Goal: Check status: Check status

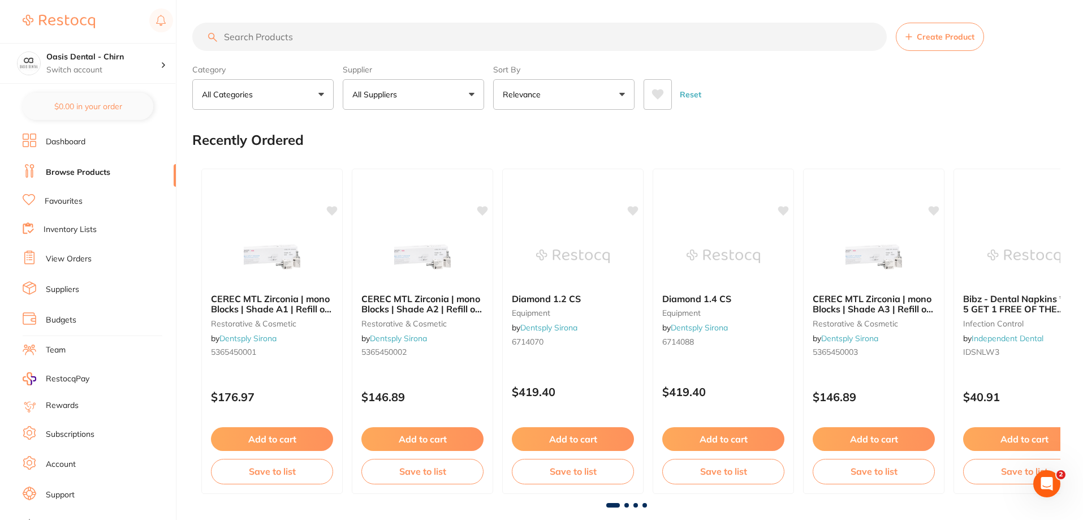
scroll to position [15, 0]
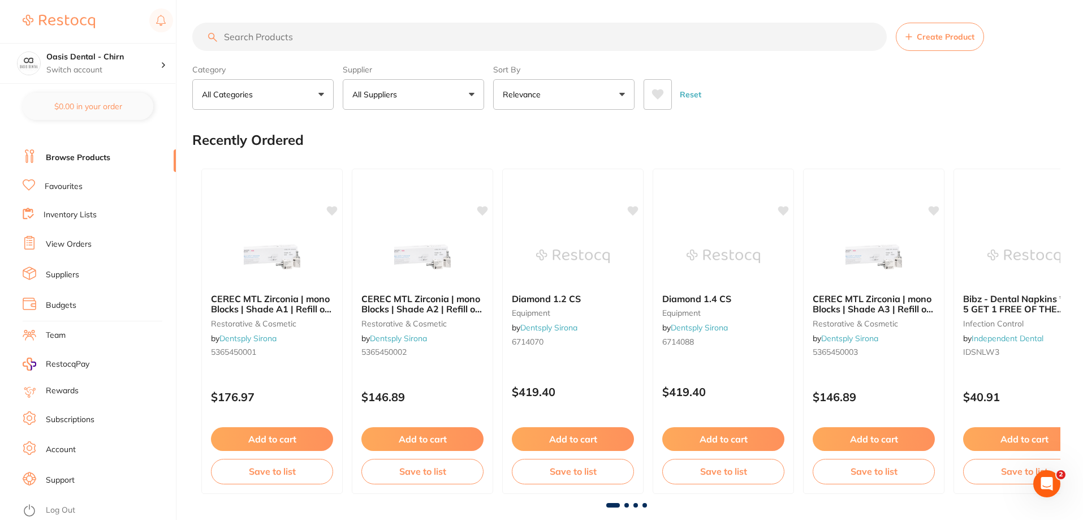
click at [76, 242] on link "View Orders" at bounding box center [69, 244] width 46 height 11
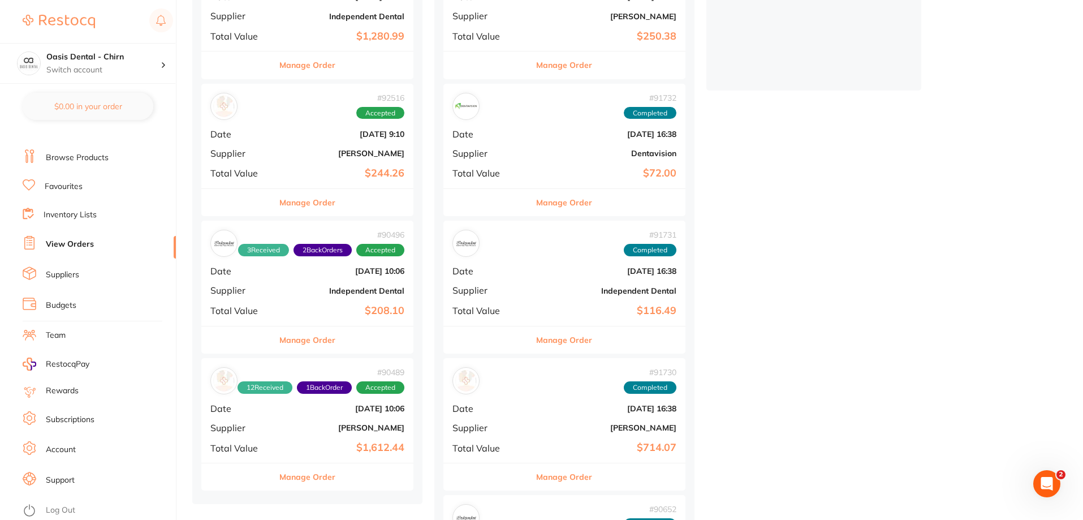
scroll to position [453, 0]
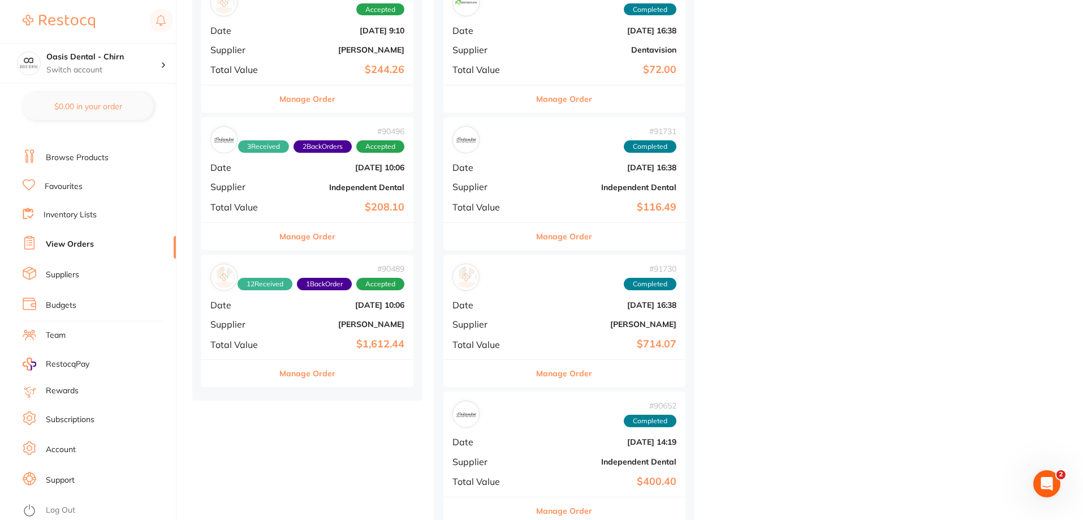
click at [336, 183] on b "Independent Dental" at bounding box center [342, 187] width 123 height 9
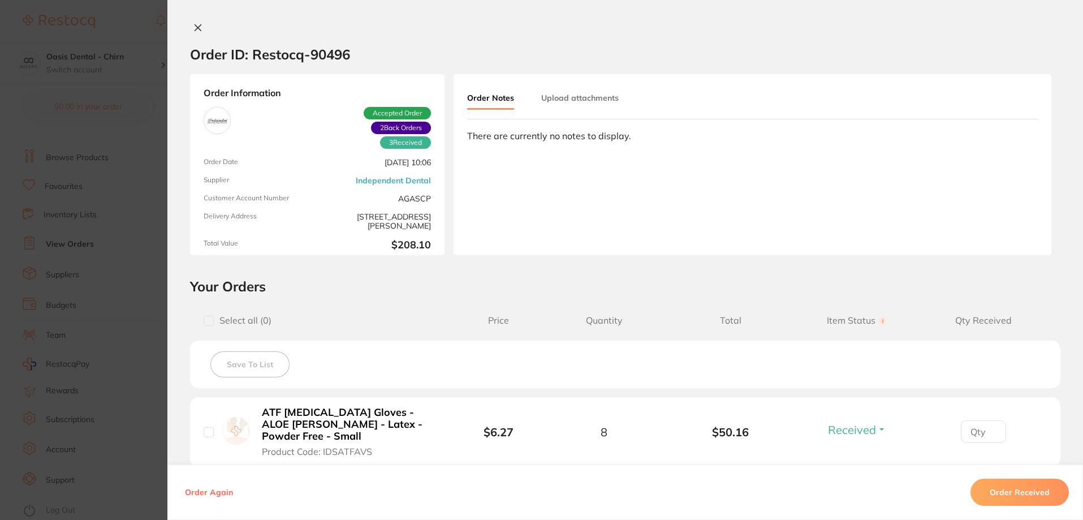
click at [196, 23] on button at bounding box center [198, 29] width 16 height 12
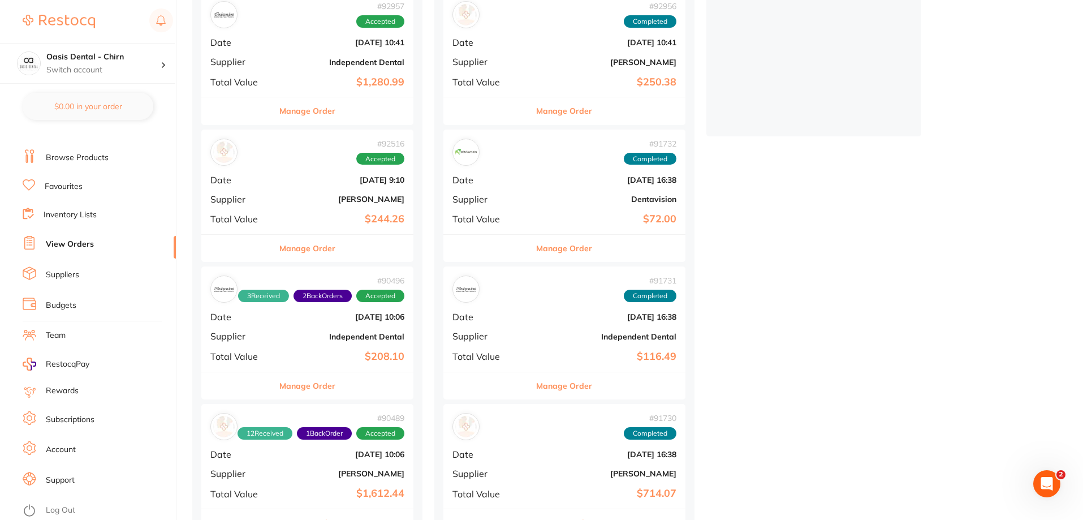
scroll to position [283, 0]
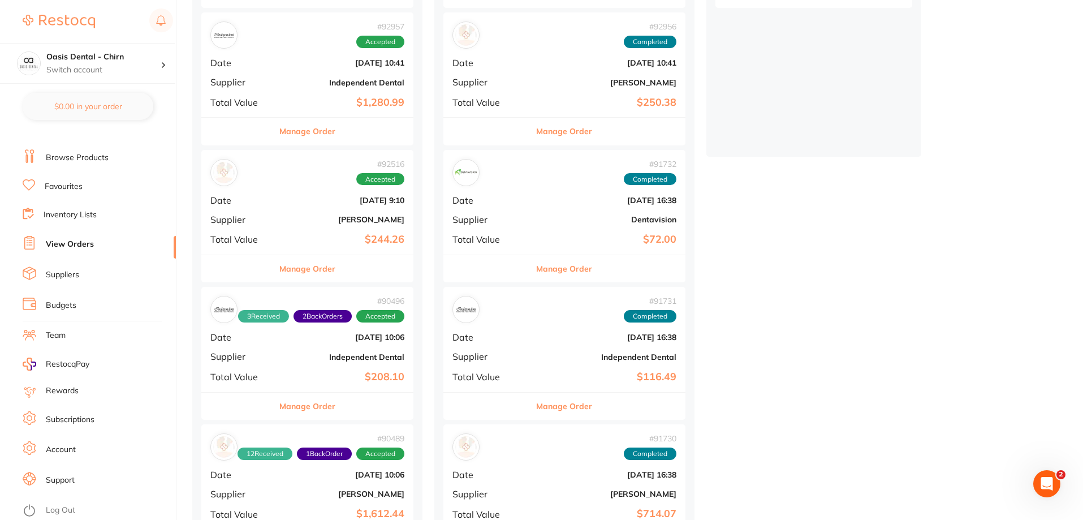
click at [330, 78] on b "Independent Dental" at bounding box center [342, 82] width 123 height 9
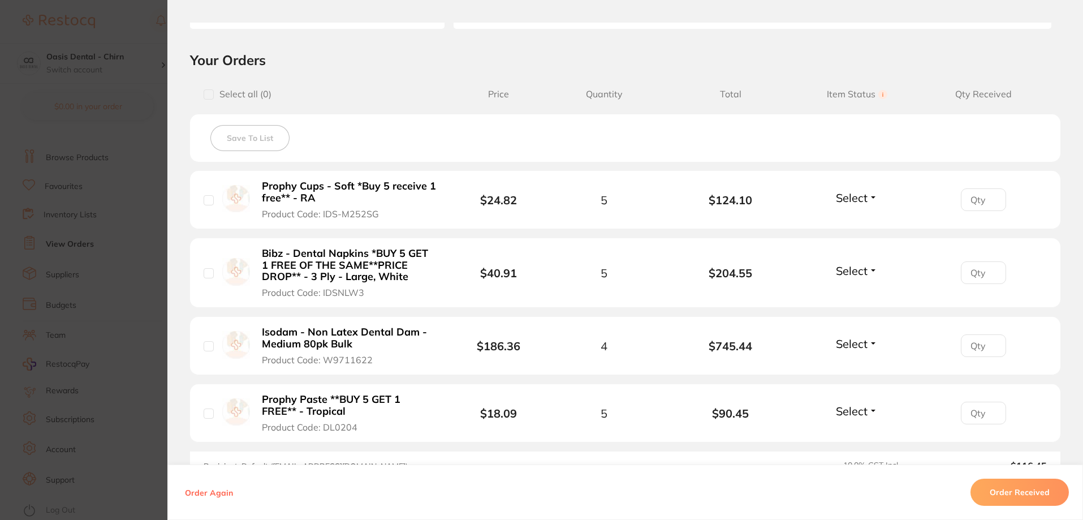
click at [848, 203] on span "Select" at bounding box center [852, 198] width 32 height 14
drag, startPoint x: 848, startPoint y: 221, endPoint x: 853, endPoint y: 236, distance: 16.5
click at [848, 221] on span "Received" at bounding box center [857, 222] width 29 height 8
drag, startPoint x: 836, startPoint y: 276, endPoint x: 839, endPoint y: 283, distance: 8.1
click at [838, 280] on div "Select Received Back Order" at bounding box center [857, 273] width 49 height 19
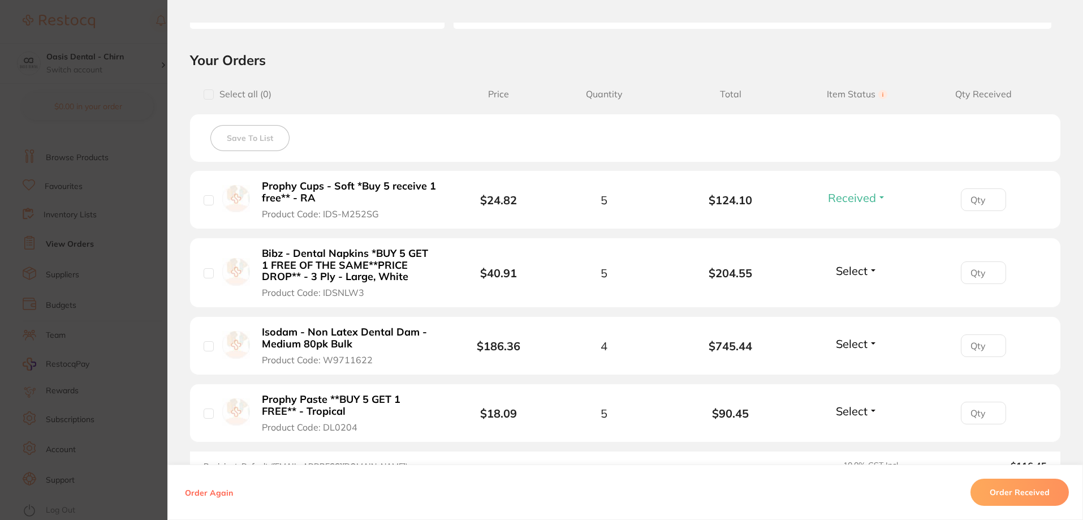
drag, startPoint x: 846, startPoint y: 269, endPoint x: 850, endPoint y: 281, distance: 12.9
click at [846, 269] on span "Select" at bounding box center [852, 271] width 32 height 14
click at [846, 296] on span "Received" at bounding box center [857, 295] width 29 height 8
click at [848, 349] on span "Select" at bounding box center [852, 344] width 32 height 14
drag, startPoint x: 846, startPoint y: 365, endPoint x: 837, endPoint y: 332, distance: 34.4
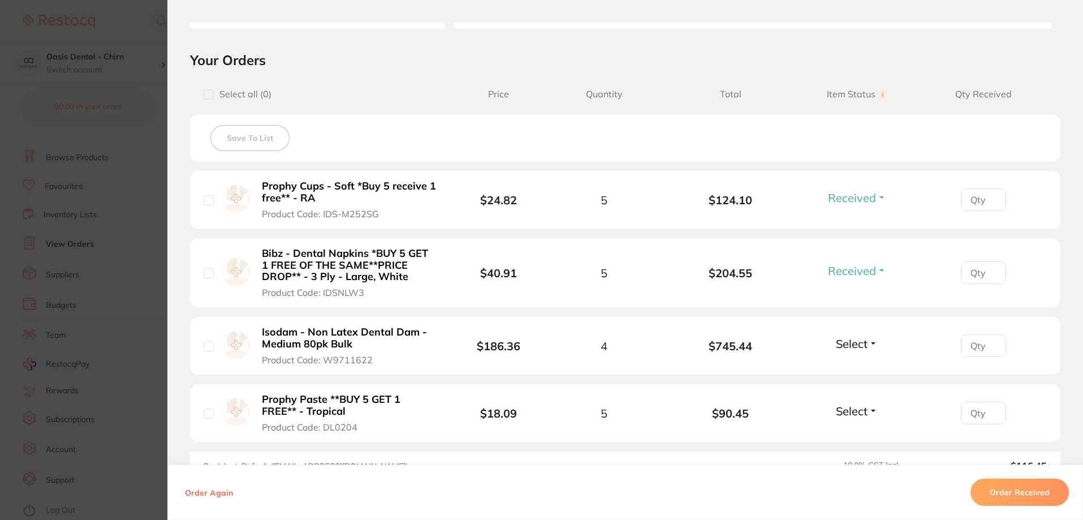
click at [845, 334] on span "Received" at bounding box center [857, 334] width 29 height 0
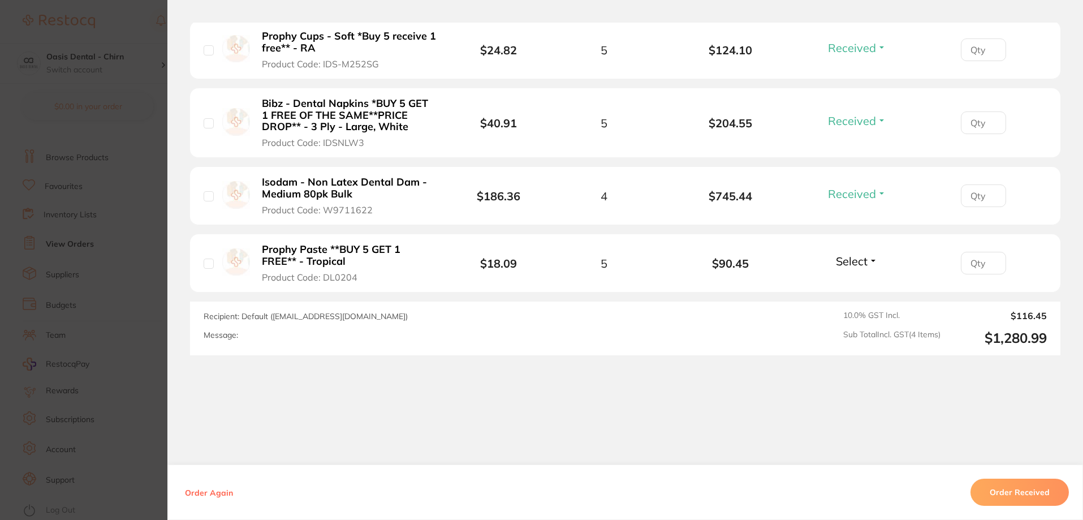
scroll to position [380, 0]
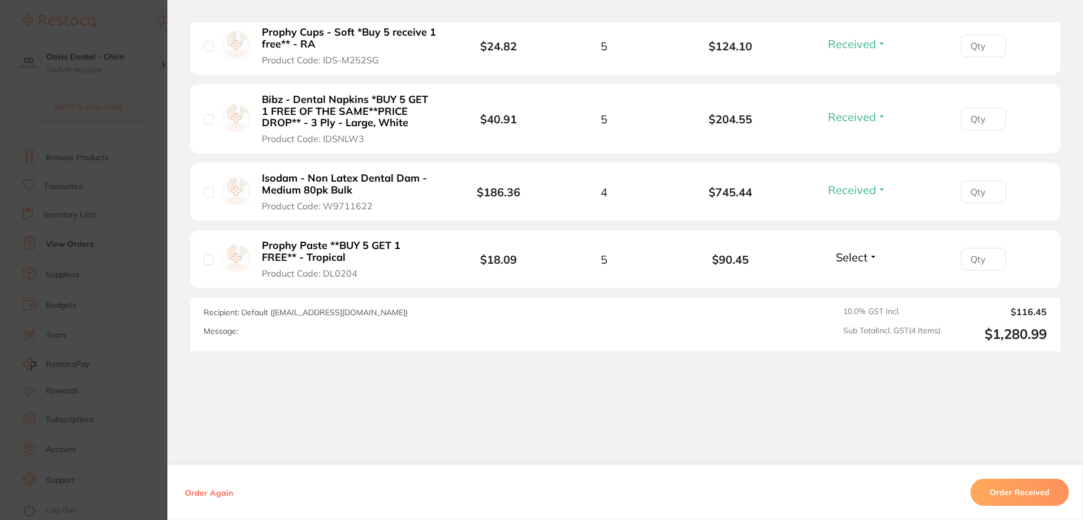
click at [864, 258] on span "Select" at bounding box center [852, 257] width 32 height 14
click at [862, 247] on span "Received" at bounding box center [857, 247] width 29 height 0
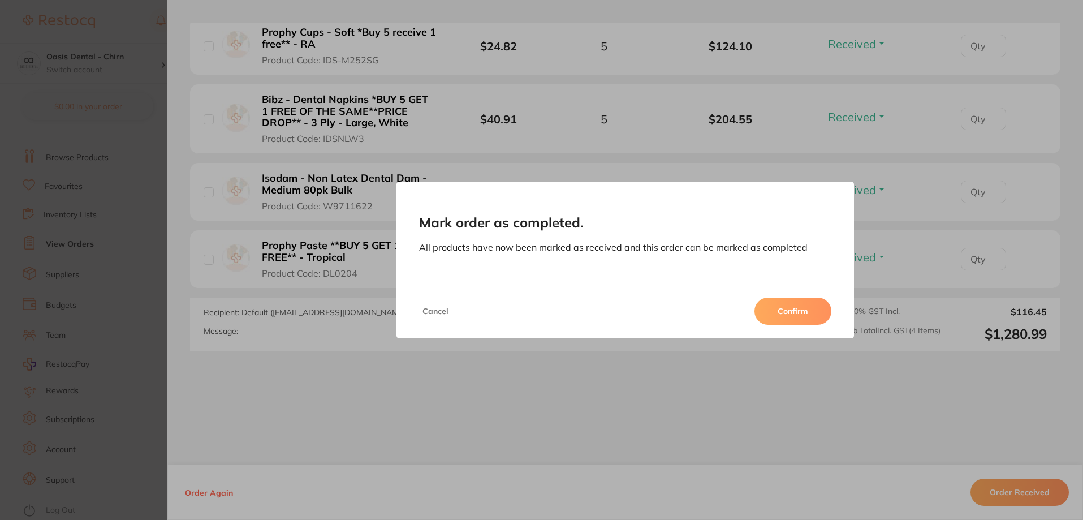
click at [792, 313] on button "Confirm" at bounding box center [793, 311] width 77 height 27
